Goal: Download file/media

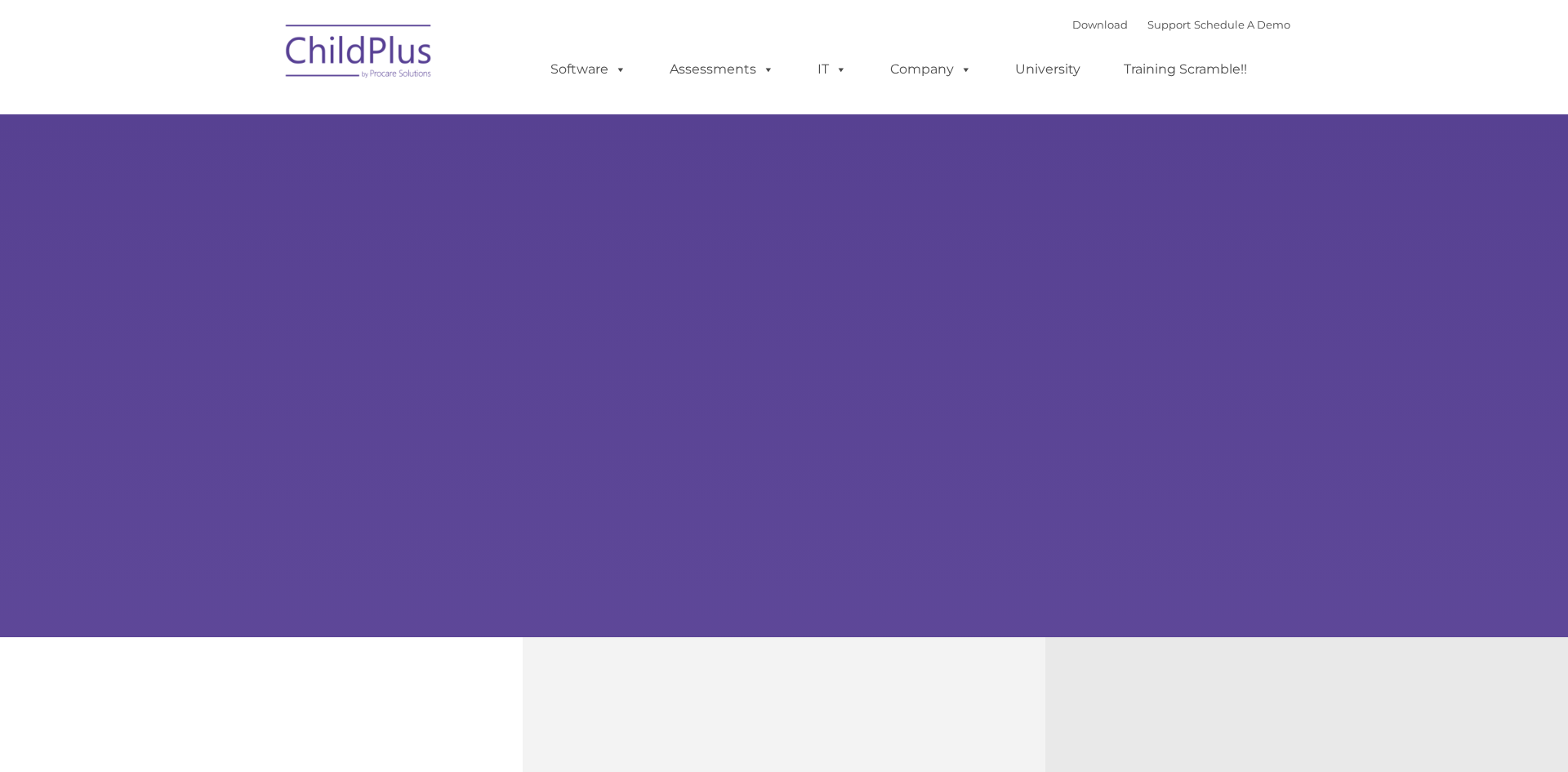
select select "MEDIUM"
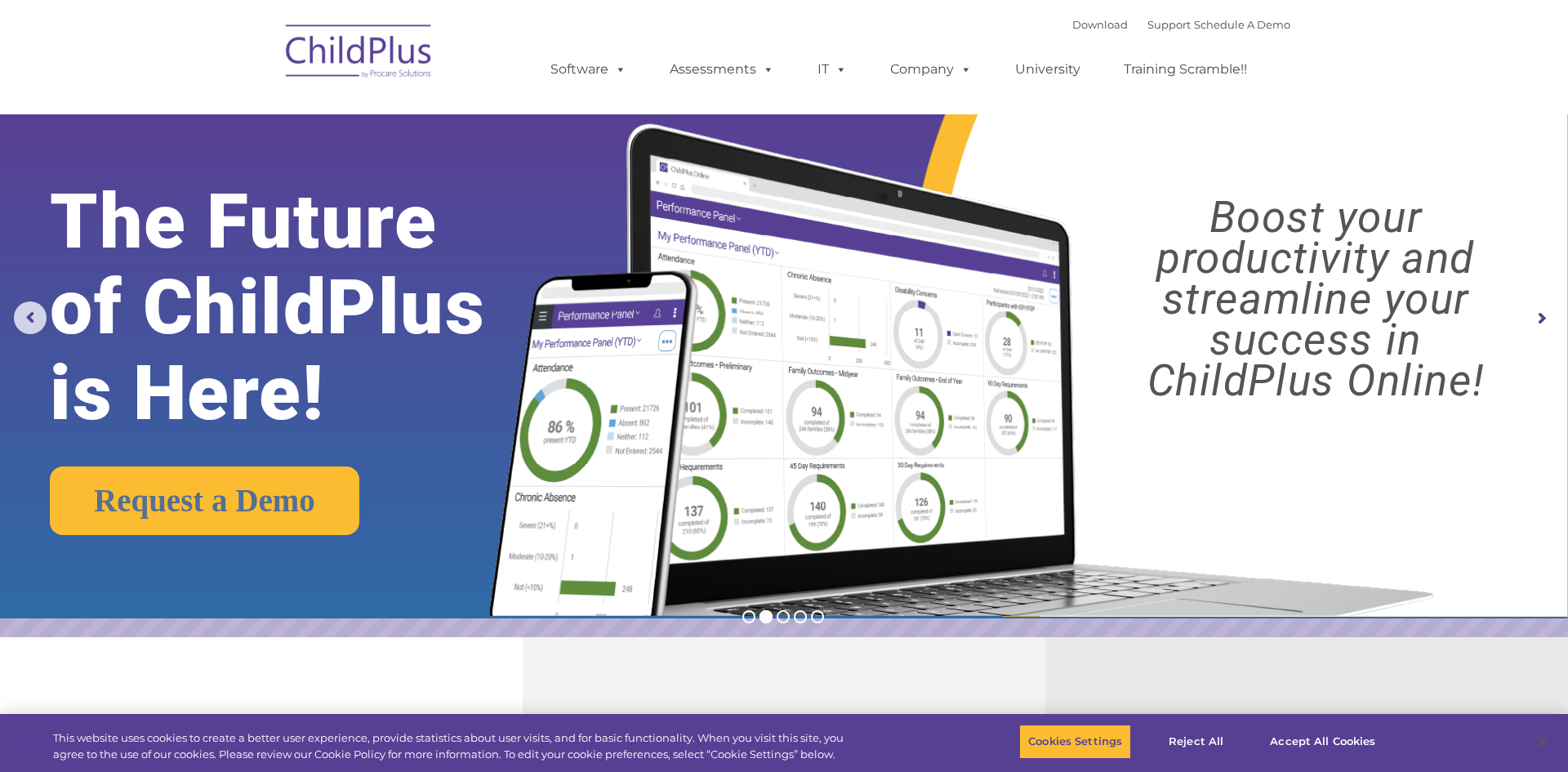
click at [353, 69] on img at bounding box center [359, 53] width 163 height 81
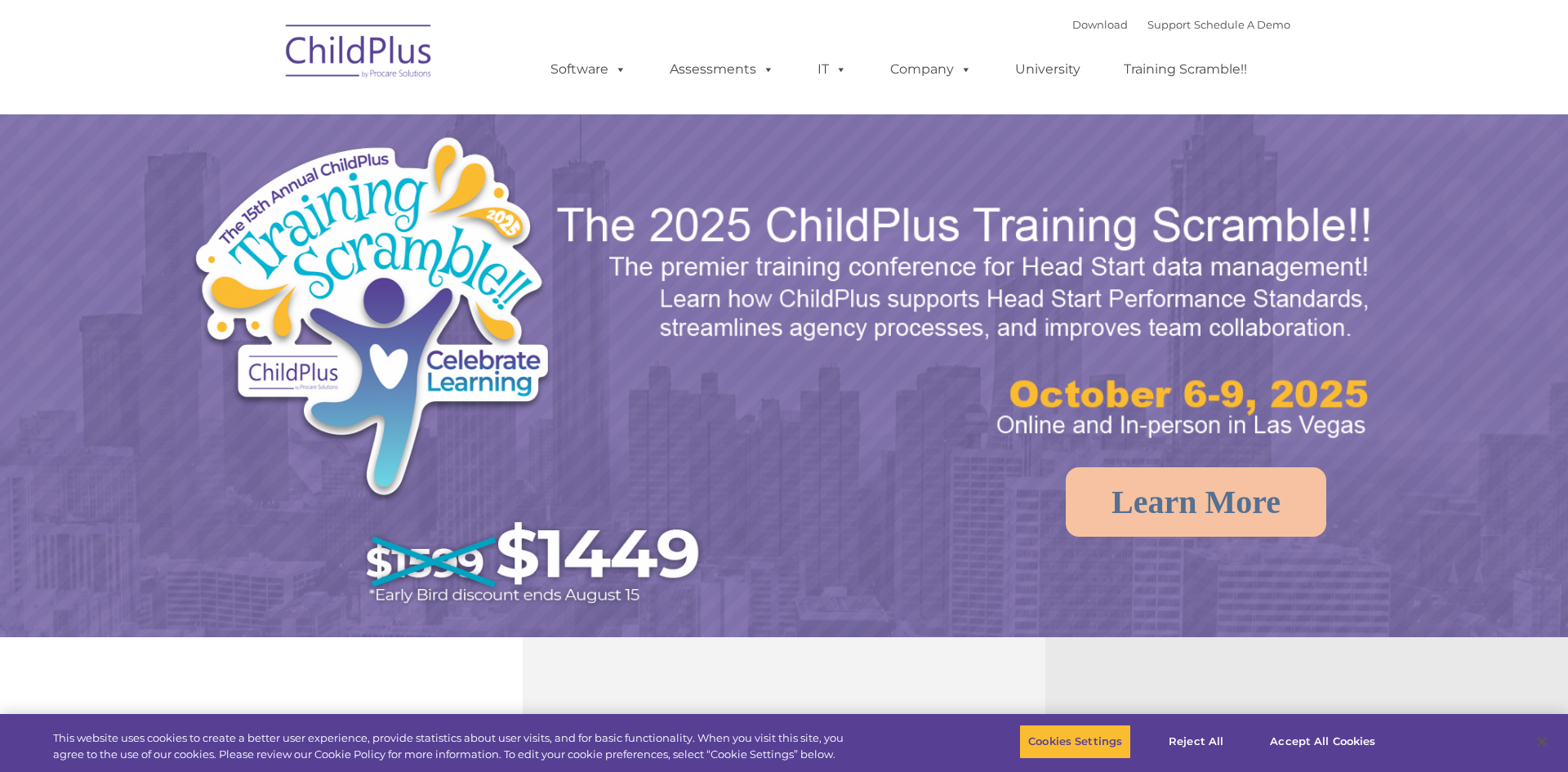
select select "MEDIUM"
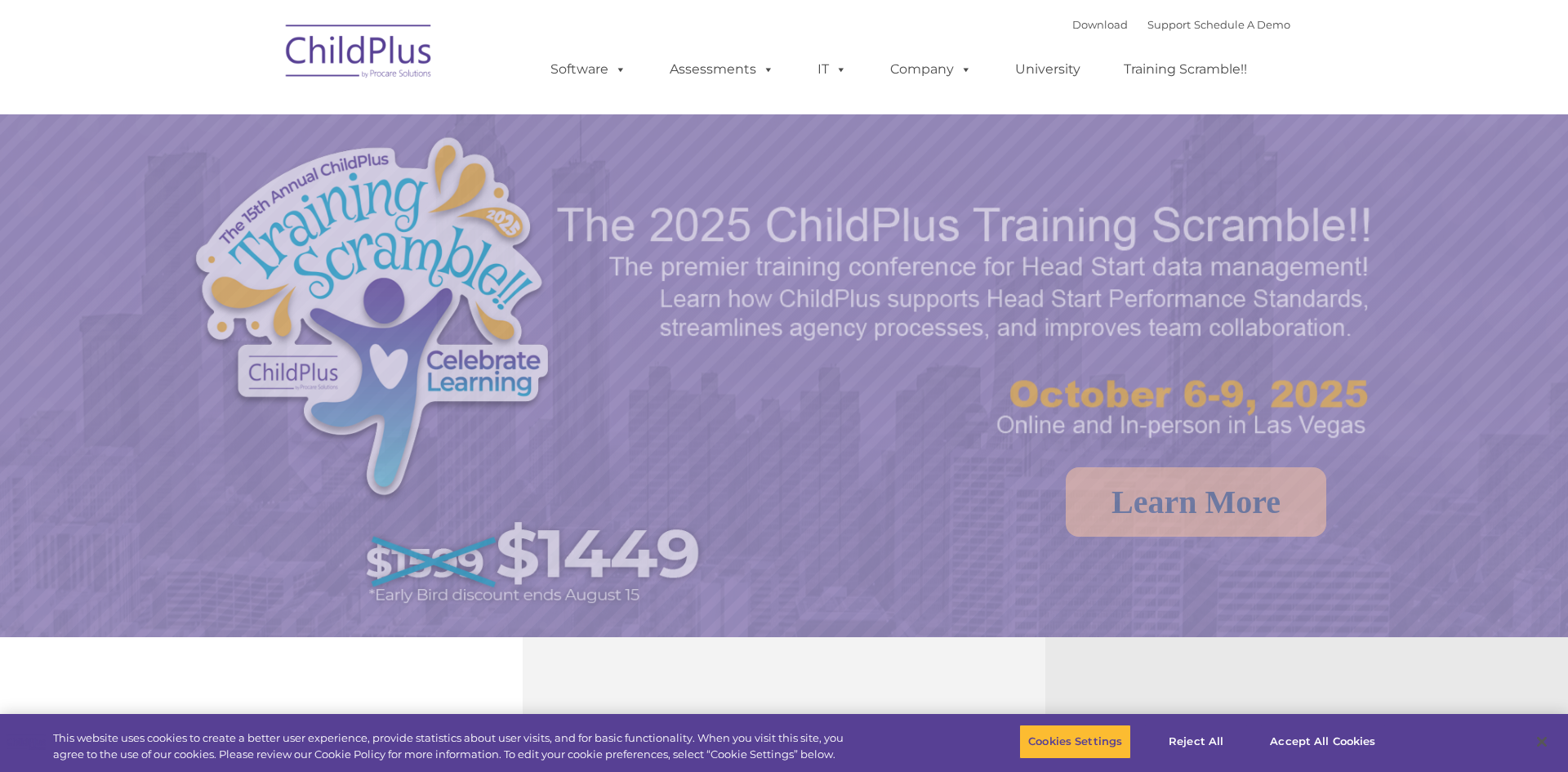
select select "MEDIUM"
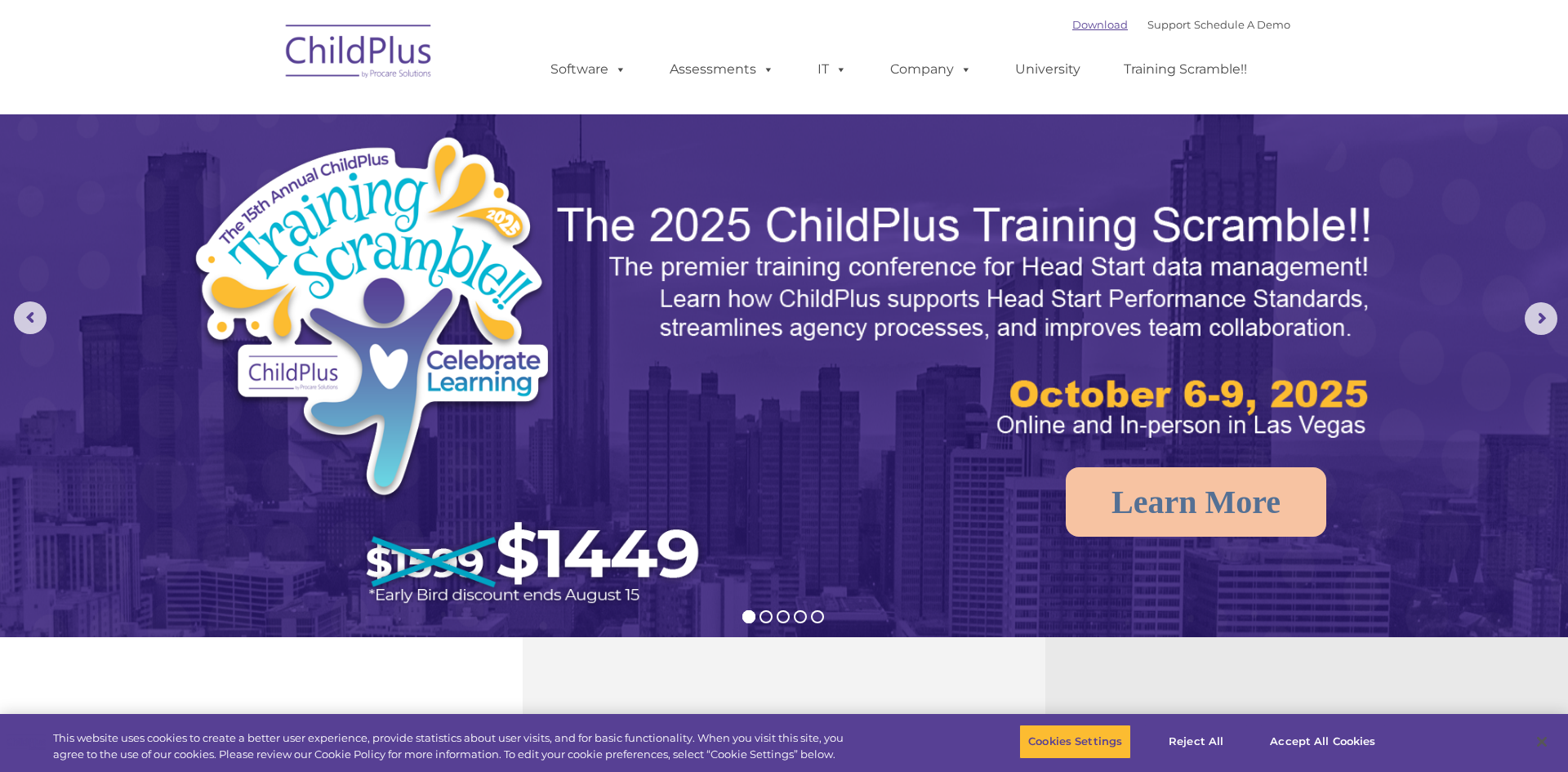
click at [1087, 21] on link "Download" at bounding box center [1100, 24] width 56 height 13
